Goal: Manage account settings

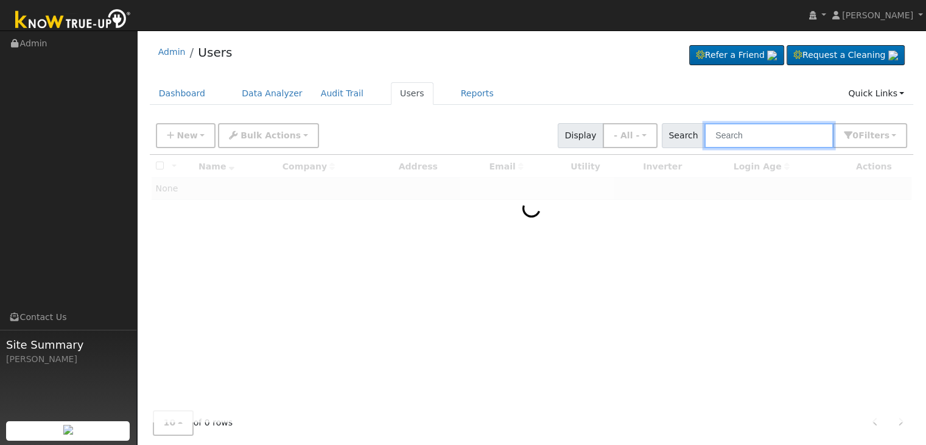
click at [765, 125] on input "text" at bounding box center [769, 135] width 129 height 25
click at [762, 133] on input "text" at bounding box center [769, 135] width 129 height 25
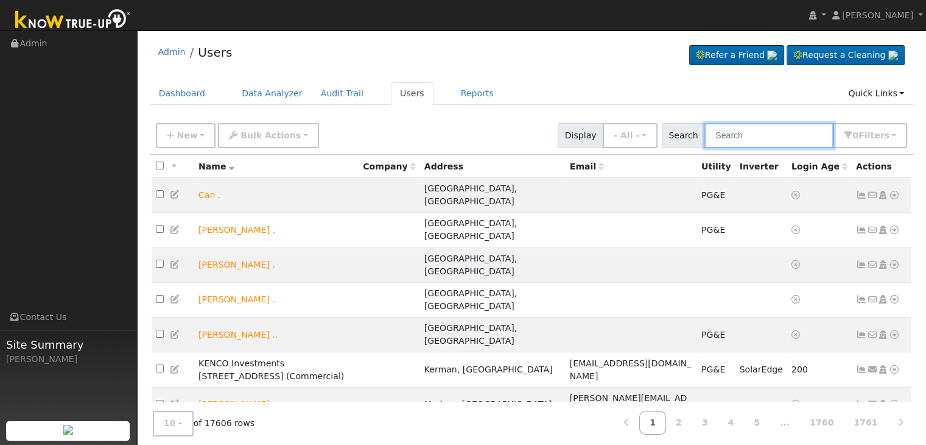
paste input "Samantha & Susan Giles"
type input "Samantha & Susan Giles"
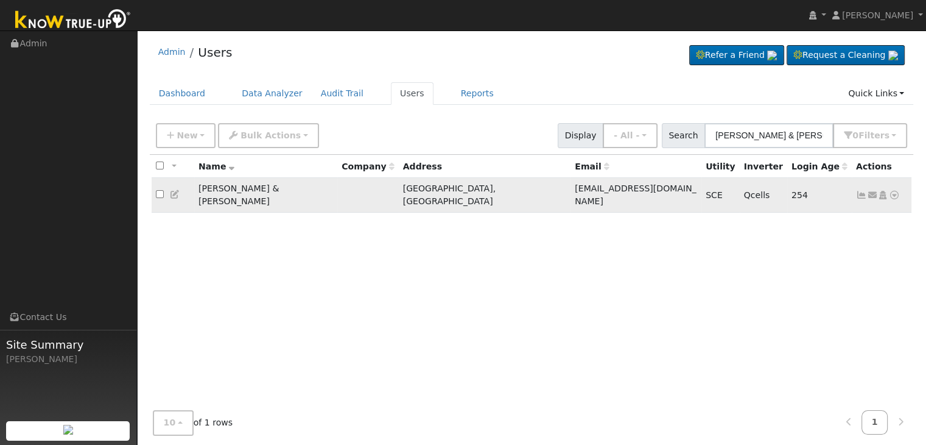
click at [863, 191] on icon at bounding box center [861, 195] width 11 height 9
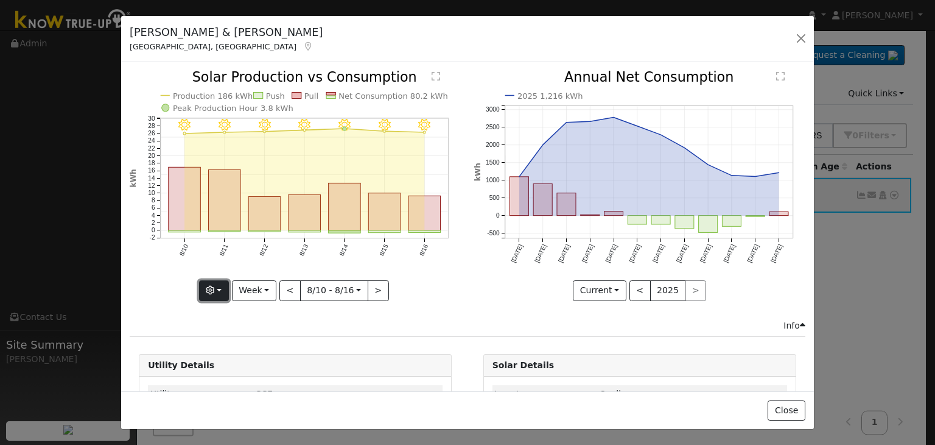
click at [223, 285] on button "button" at bounding box center [214, 290] width 30 height 21
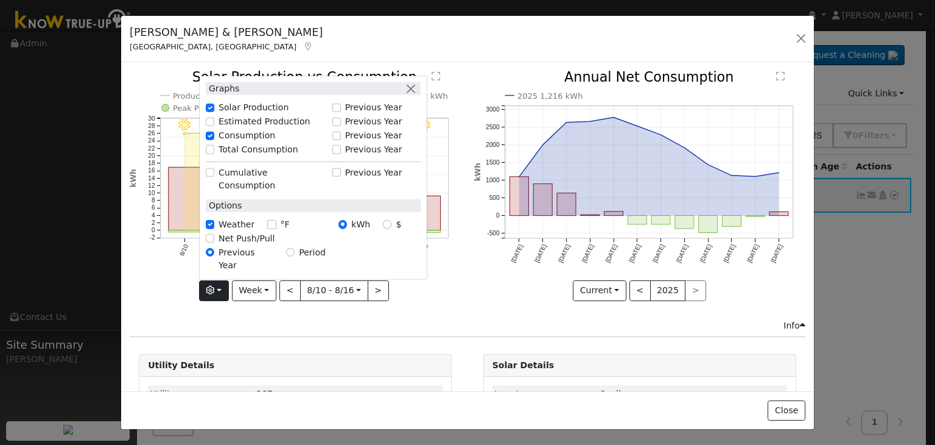
click at [280, 311] on div "8/16 - Clear 8/15 - Clear 8/14 - Clear 8/13 - Clear 8/12 - Clear 8/11 - Clear 8…" at bounding box center [296, 195] width 344 height 248
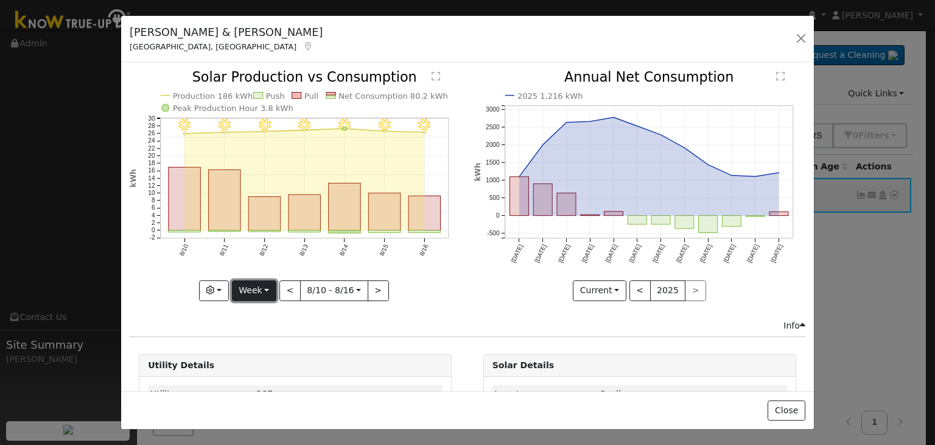
click at [263, 283] on button "Week" at bounding box center [254, 290] width 44 height 21
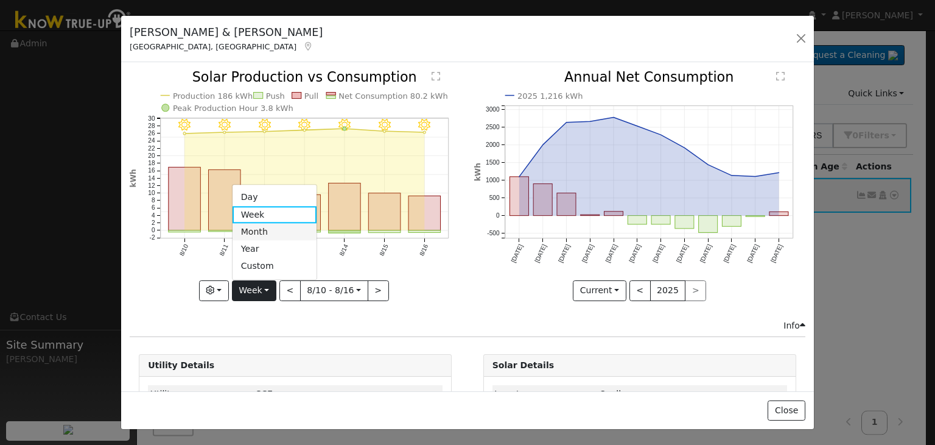
click at [263, 223] on link "Month" at bounding box center [275, 231] width 85 height 17
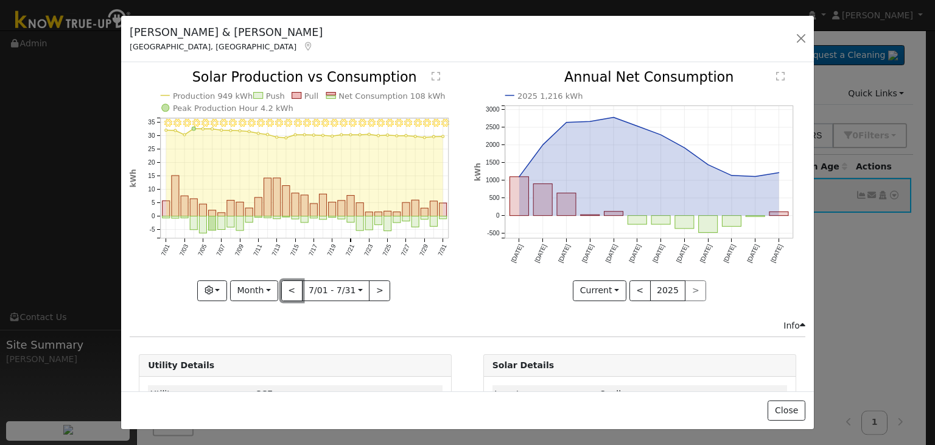
click at [290, 290] on button "<" at bounding box center [291, 290] width 21 height 21
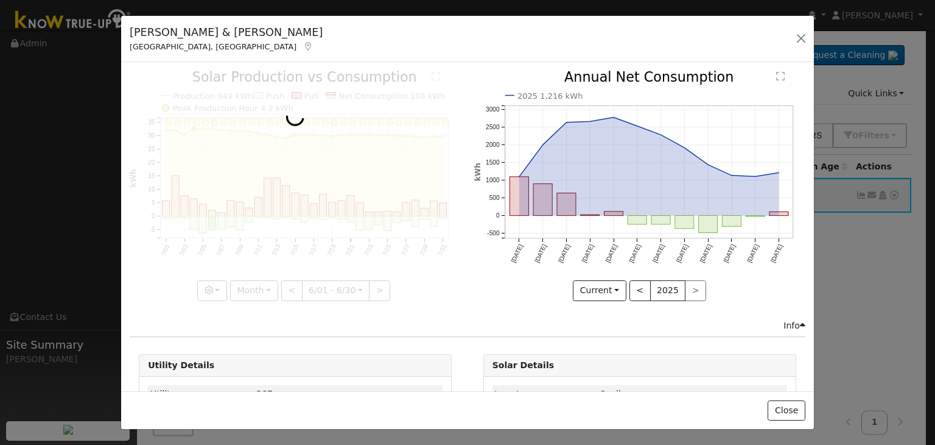
click at [290, 290] on div at bounding box center [295, 186] width 331 height 230
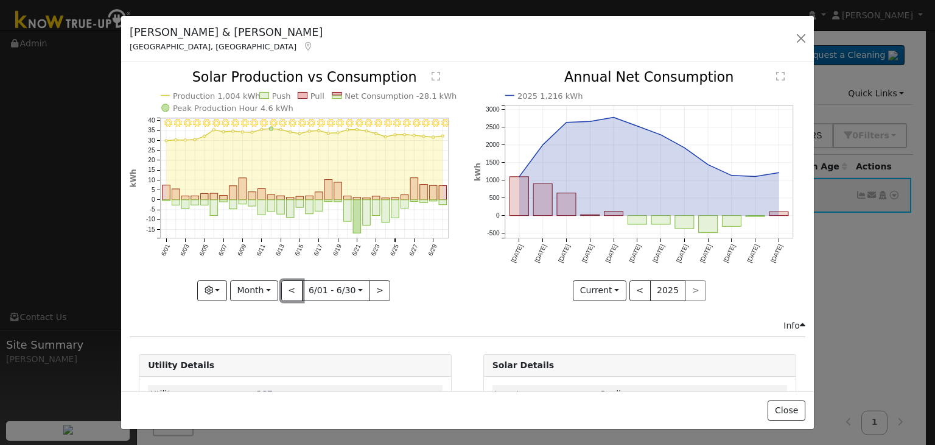
click at [290, 290] on button "<" at bounding box center [291, 290] width 21 height 21
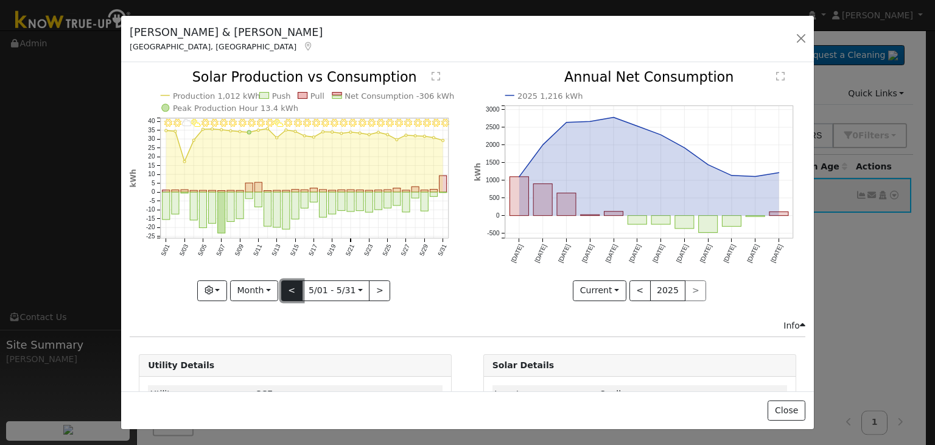
click at [290, 290] on button "<" at bounding box center [291, 290] width 21 height 21
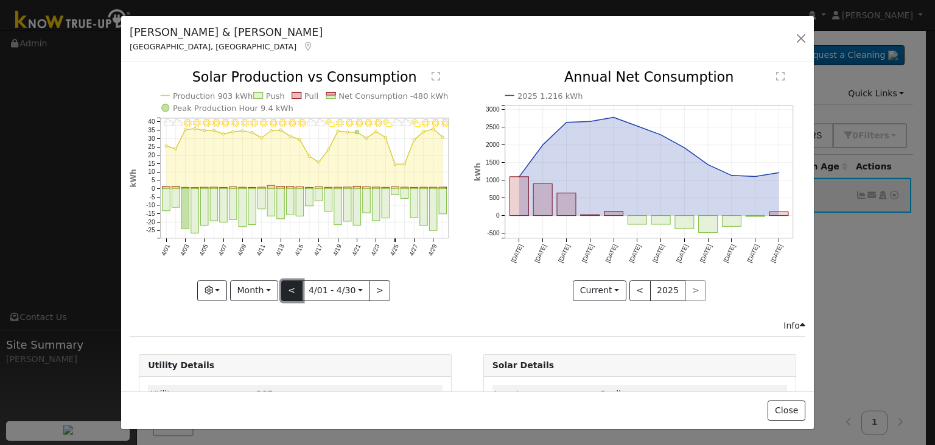
click at [290, 290] on button "<" at bounding box center [291, 290] width 21 height 21
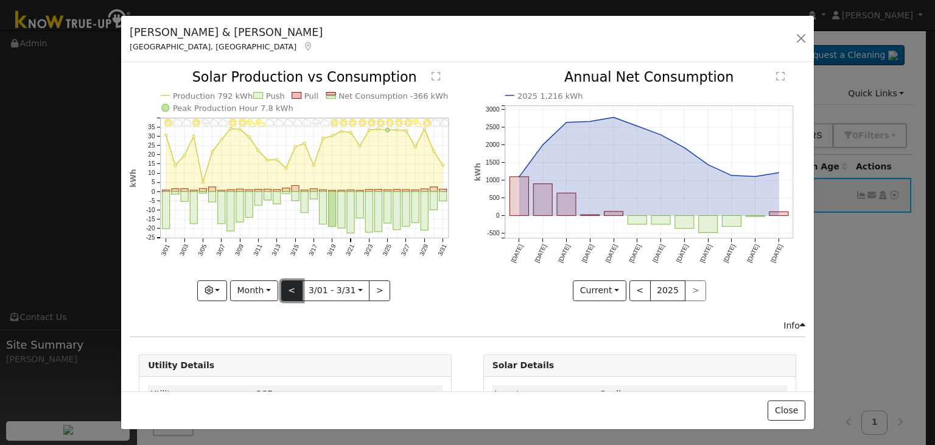
click at [297, 287] on button "<" at bounding box center [291, 290] width 21 height 21
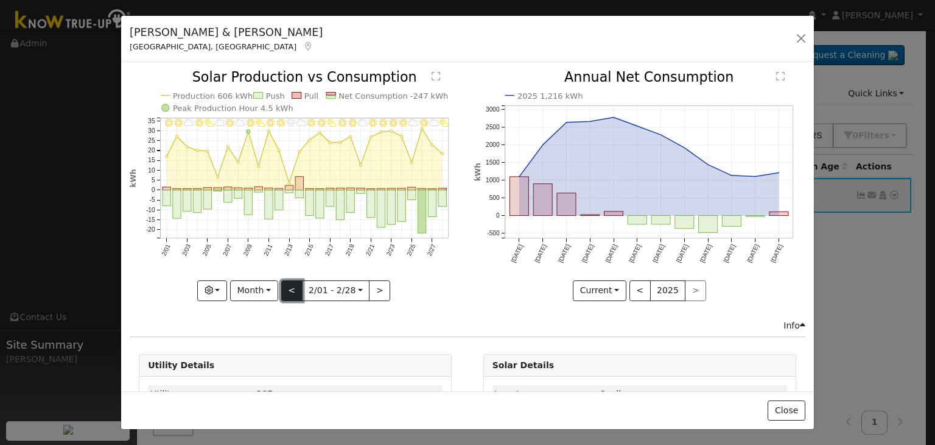
click at [289, 285] on button "<" at bounding box center [291, 290] width 21 height 21
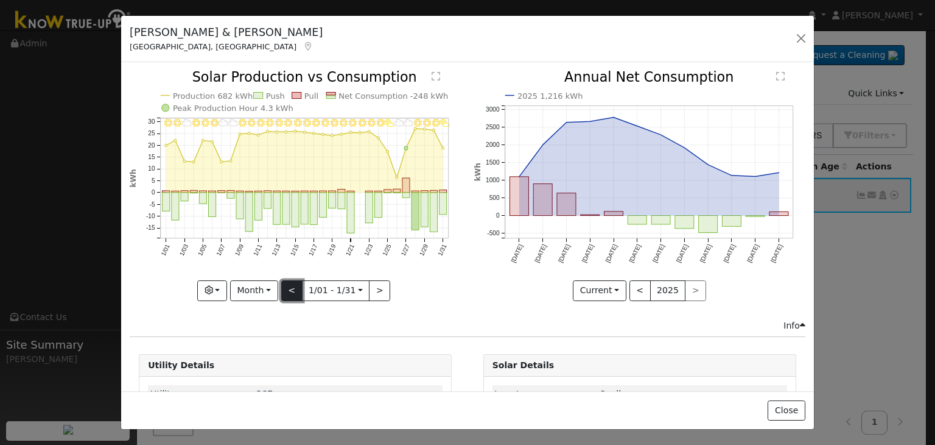
click at [289, 285] on button "<" at bounding box center [291, 290] width 21 height 21
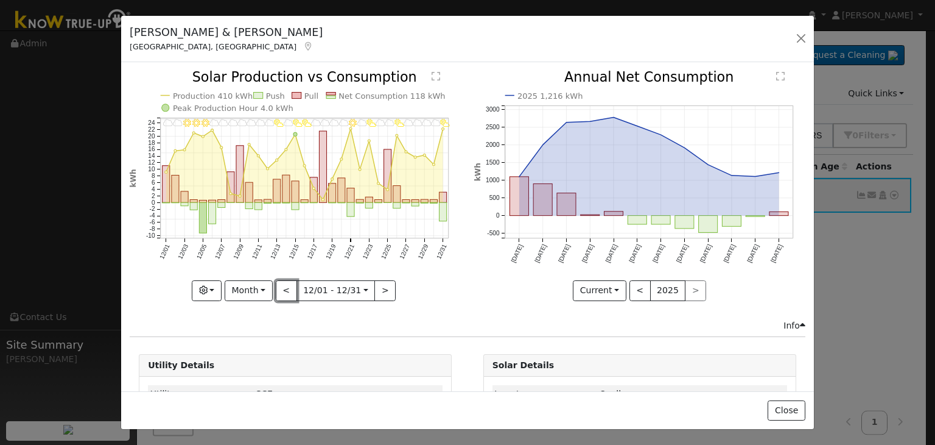
click at [289, 283] on button "<" at bounding box center [286, 290] width 21 height 21
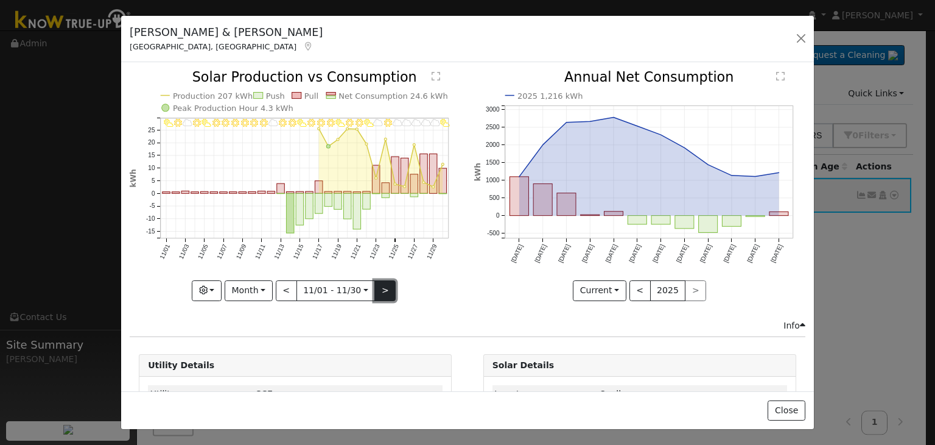
click at [382, 286] on button ">" at bounding box center [385, 290] width 21 height 21
type input "2024-12-01"
